Goal: Information Seeking & Learning: Compare options

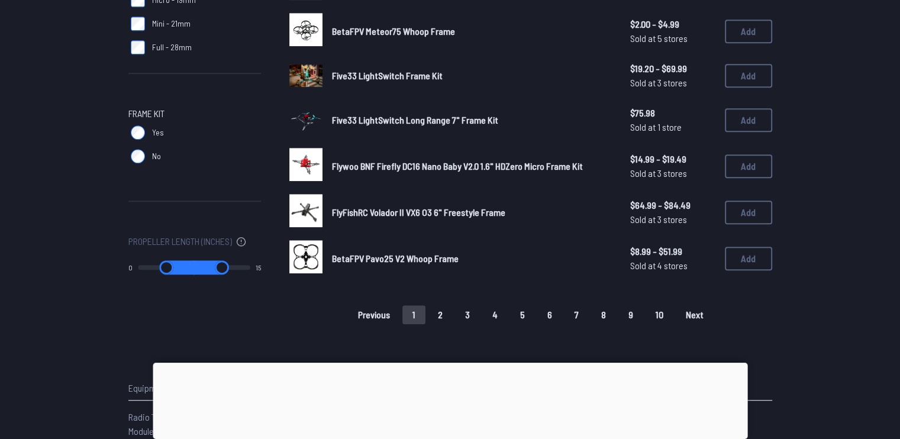
scroll to position [780, 0]
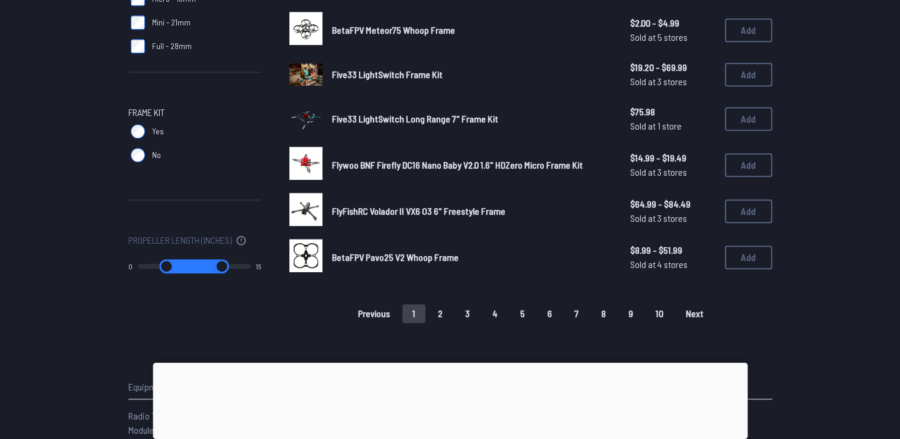
click at [443, 304] on button "2" at bounding box center [440, 313] width 25 height 19
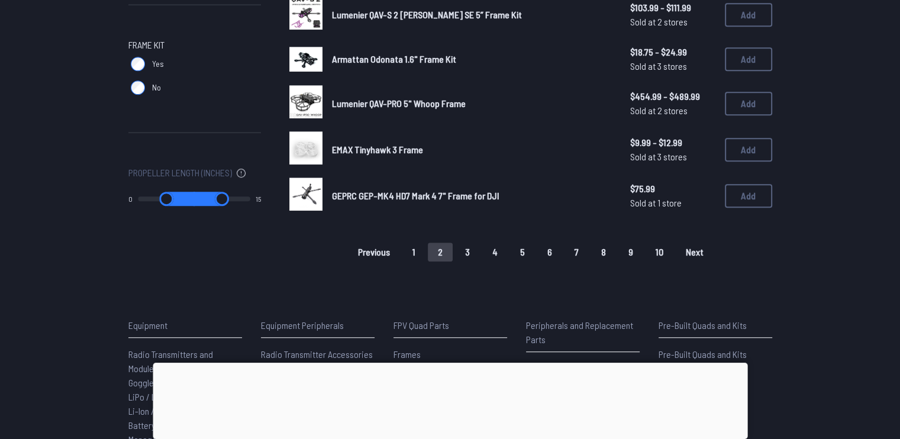
scroll to position [852, 0]
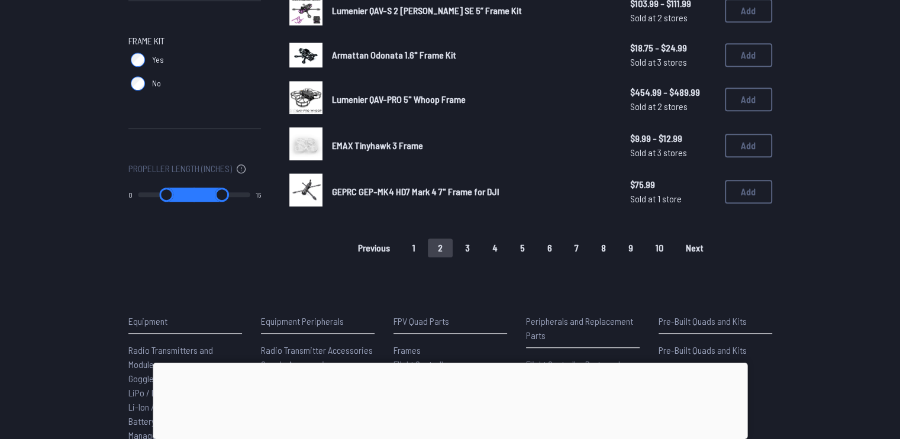
click at [365, 147] on link "EMAX Tinyhawk 3 Frame" at bounding box center [471, 145] width 279 height 14
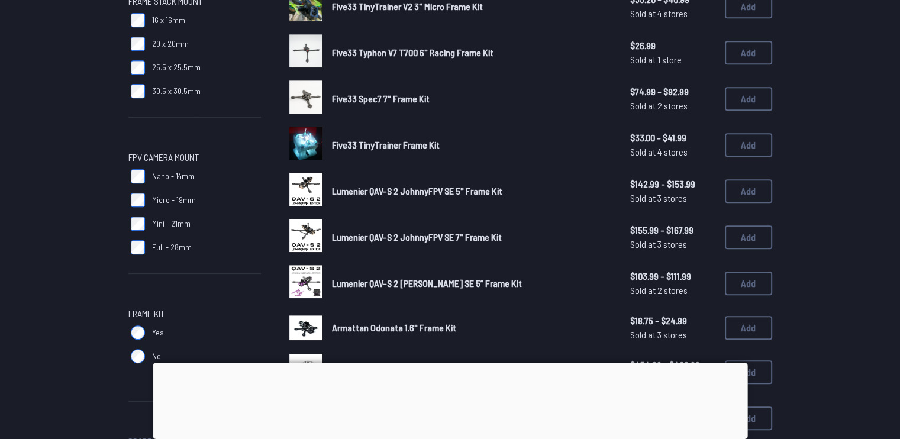
scroll to position [582, 0]
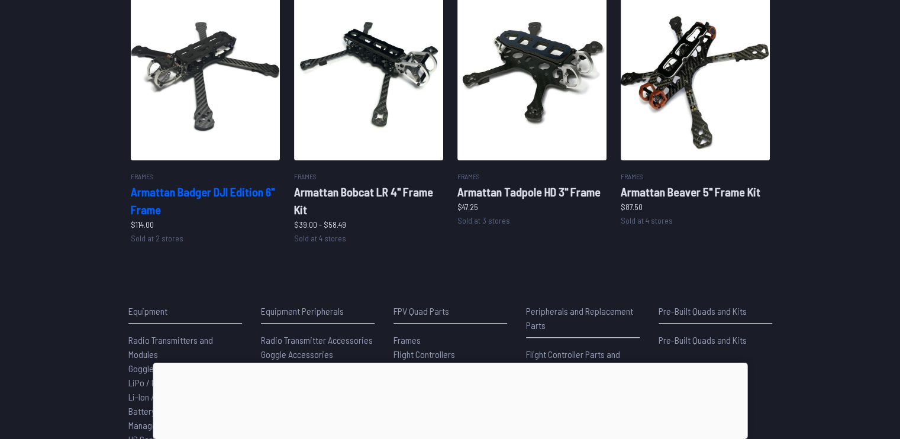
scroll to position [736, 0]
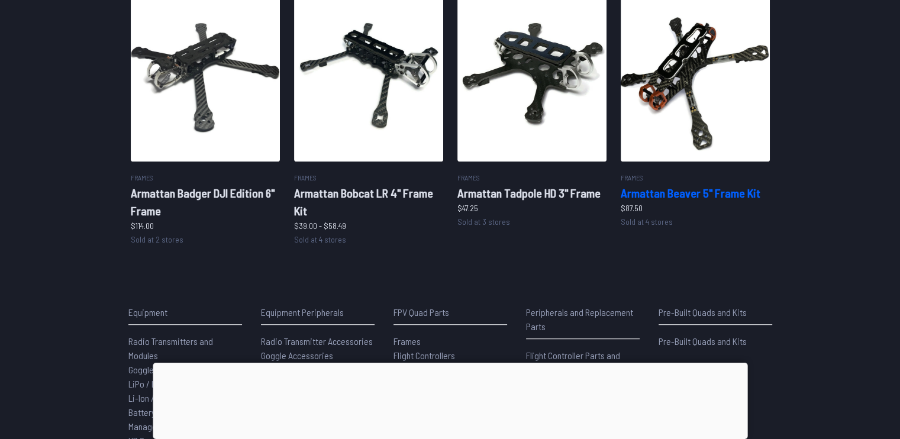
click at [675, 88] on img at bounding box center [695, 76] width 149 height 170
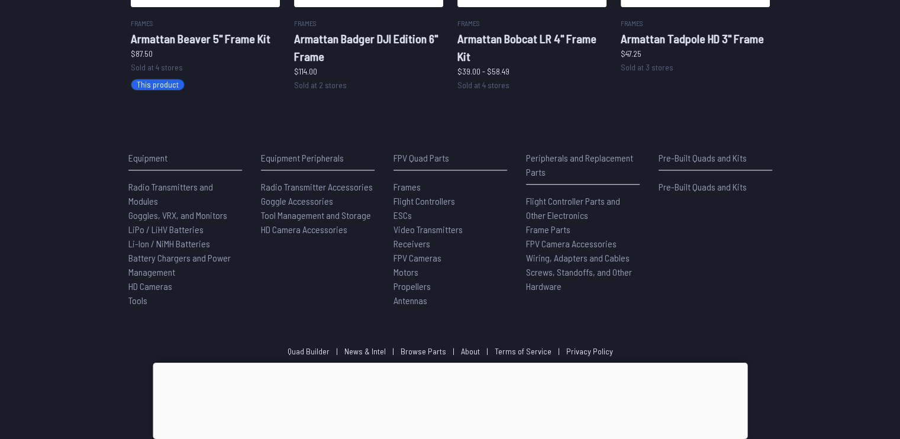
scroll to position [985, 0]
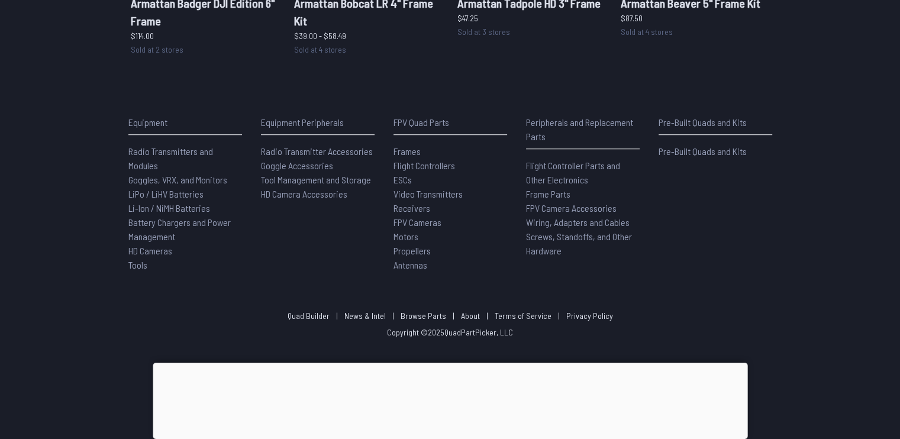
scroll to position [736, 0]
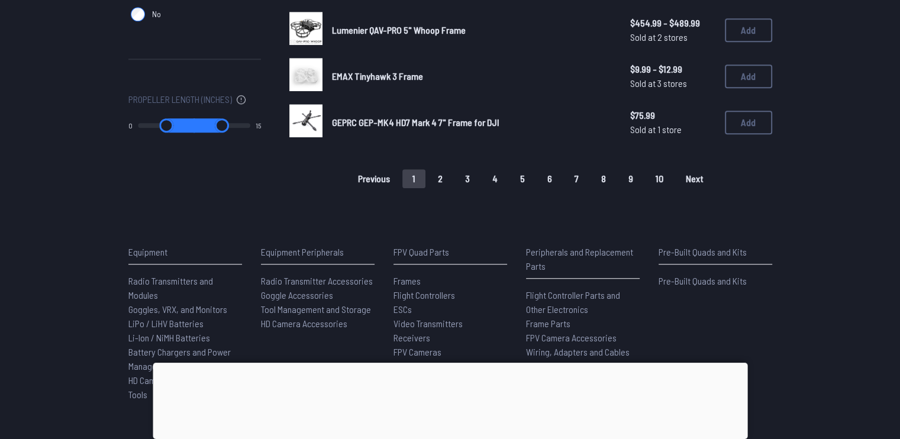
scroll to position [921, 0]
click at [446, 173] on button "2" at bounding box center [440, 178] width 25 height 19
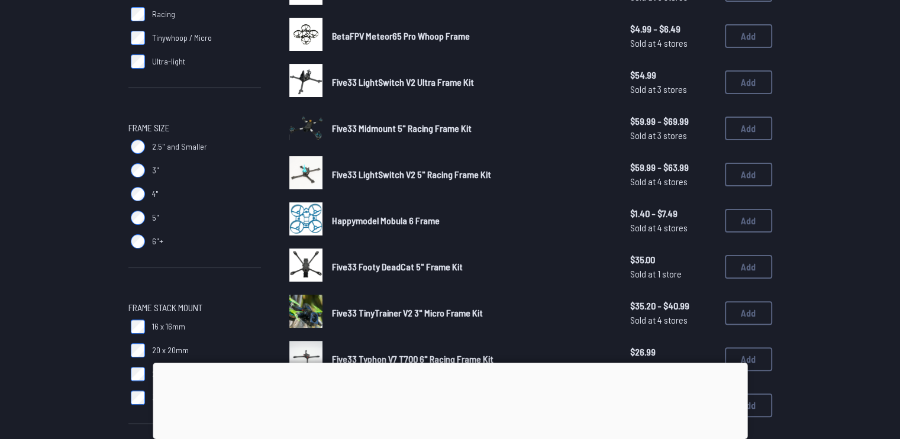
scroll to position [272, 0]
click at [429, 263] on span "Five33 Footy DeadCat 5" Frame Kit" at bounding box center [397, 266] width 131 height 11
